Goal: Check status: Check status

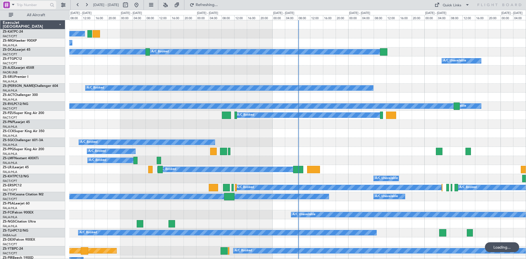
click at [13, 4] on span at bounding box center [13, 4] width 7 height 7
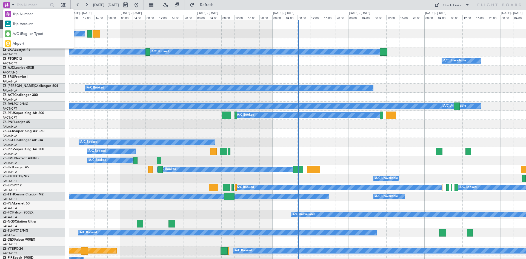
drag, startPoint x: 17, startPoint y: 33, endPoint x: 24, endPoint y: 15, distance: 19.7
click at [17, 33] on span "A/C (Reg. or Type)" at bounding box center [28, 33] width 30 height 5
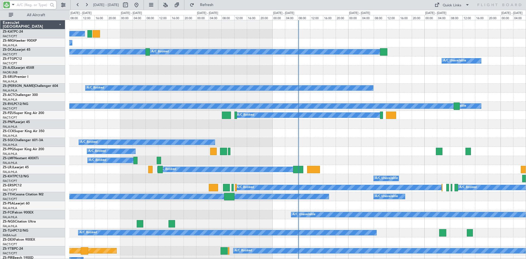
click at [28, 7] on input "text" at bounding box center [32, 5] width 31 height 8
click at [44, 3] on input "text" at bounding box center [32, 5] width 31 height 8
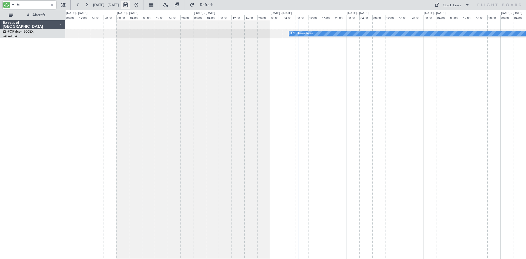
type input "fci"
click at [130, 4] on button at bounding box center [125, 5] width 9 height 9
select select "9"
select select "2025"
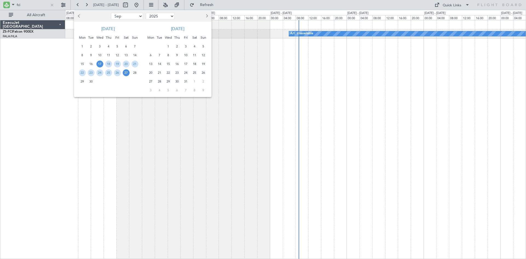
click at [208, 16] on button "Next month" at bounding box center [206, 16] width 6 height 9
select select "1"
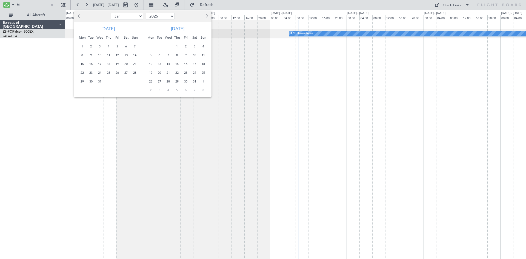
click at [208, 16] on button "Next month" at bounding box center [206, 16] width 6 height 9
select select "2026"
click at [208, 16] on button "Next month" at bounding box center [206, 16] width 6 height 9
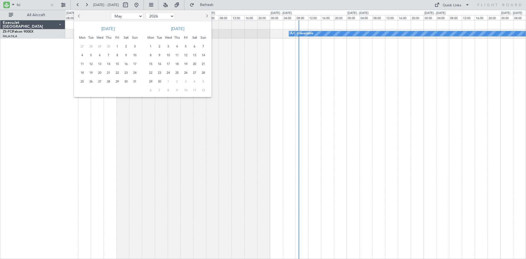
click at [186, 73] on span "26" at bounding box center [185, 72] width 7 height 7
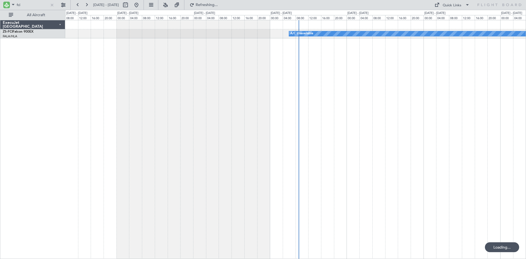
select select "6"
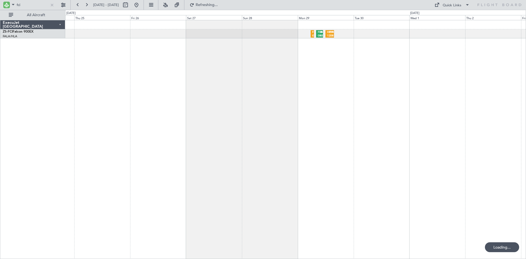
click at [271, 108] on div "FBMN 08:00 Z HRYR 10:55 Z FALA 05:40 Z FBMN 07:00 Z HRYR 12:00 Z FALA 15:35 Z" at bounding box center [295, 139] width 461 height 239
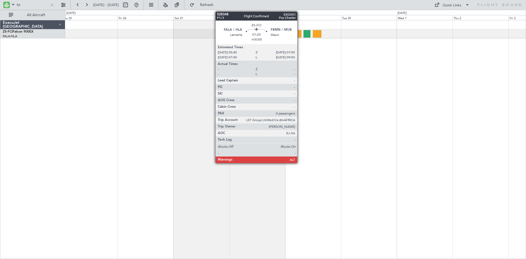
click at [300, 33] on div at bounding box center [299, 33] width 3 height 7
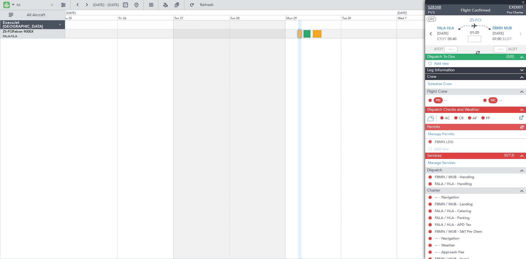
click at [434, 7] on span "528348" at bounding box center [434, 7] width 13 height 6
click at [51, 4] on div at bounding box center [52, 5] width 6 height 6
drag, startPoint x: 40, startPoint y: 6, endPoint x: 47, endPoint y: 4, distance: 6.7
click at [41, 6] on input "text" at bounding box center [32, 5] width 31 height 8
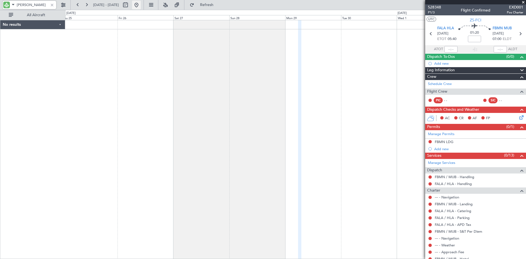
type input "[PERSON_NAME]"
click at [141, 5] on button at bounding box center [136, 5] width 9 height 9
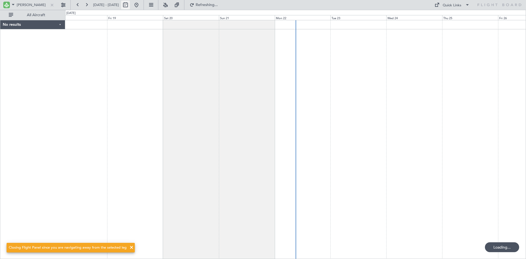
click at [130, 5] on button at bounding box center [125, 5] width 9 height 9
select select "9"
select select "2025"
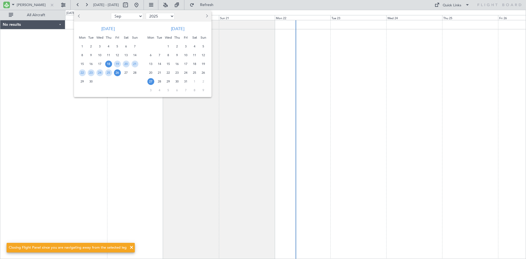
click at [150, 82] on span "27" at bounding box center [150, 81] width 7 height 7
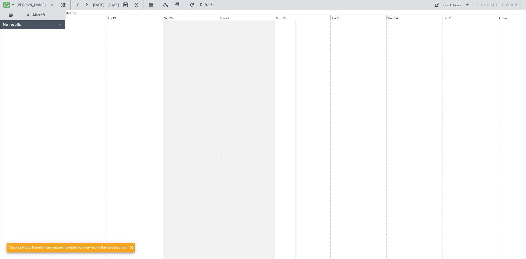
select select "10"
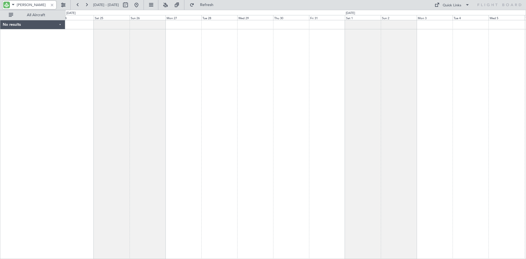
drag, startPoint x: 31, startPoint y: 5, endPoint x: 34, endPoint y: -6, distance: 11.3
click at [34, 0] on html "[PERSON_NAME] [DATE] - [DATE] Refresh Quick Links All Aircraft No results 0 0 F…" at bounding box center [263, 129] width 526 height 259
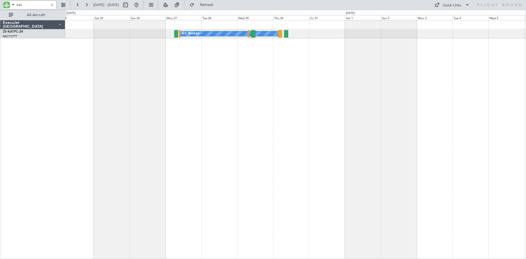
type input "kat"
